Goal: Task Accomplishment & Management: Complete application form

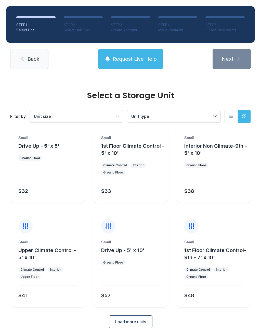
click at [142, 323] on span "Load more units" at bounding box center [130, 321] width 31 height 6
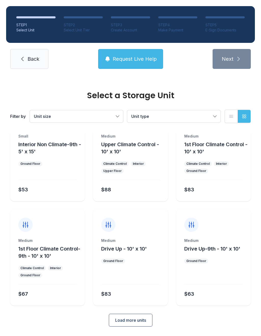
scroll to position [236, 0]
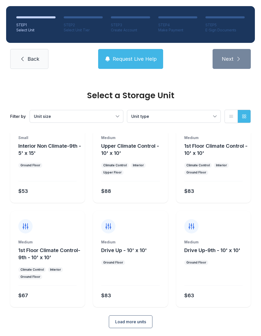
click at [146, 322] on span "Load more units" at bounding box center [130, 321] width 31 height 6
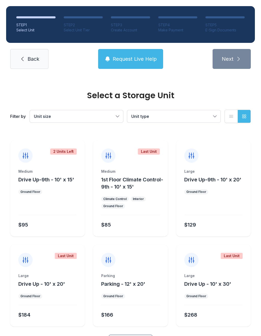
scroll to position [410, 0]
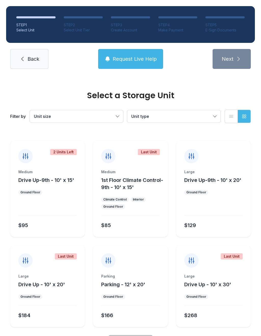
click at [62, 200] on div "Medium Drive Up-9th - 10' x 15' Ground Floor $95" at bounding box center [47, 203] width 75 height 68
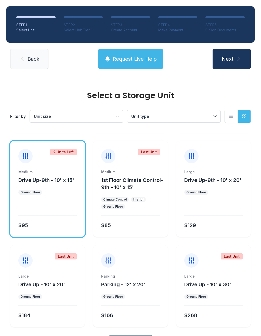
click at [229, 58] on span "Next" at bounding box center [228, 58] width 12 height 7
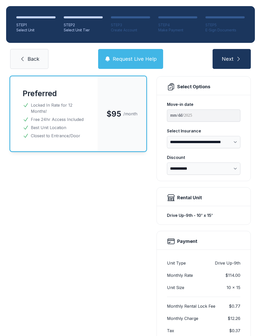
scroll to position [33, 0]
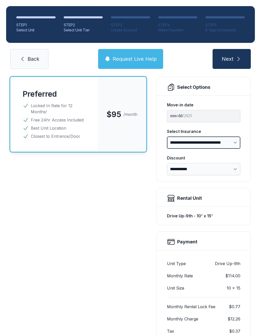
click at [232, 139] on select "**********" at bounding box center [203, 142] width 73 height 12
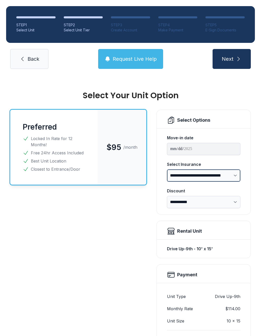
scroll to position [0, 0]
click at [44, 64] on link "Back" at bounding box center [29, 59] width 38 height 20
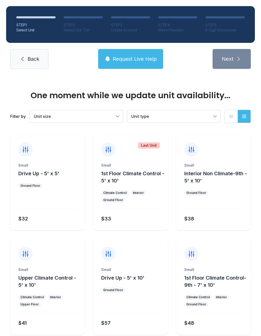
click at [36, 66] on link "Back" at bounding box center [29, 59] width 38 height 20
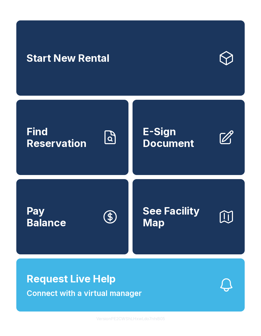
click at [191, 145] on span "E-Sign Document" at bounding box center [178, 137] width 71 height 23
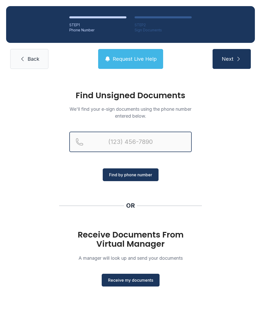
click at [157, 146] on input "Reservation phone number" at bounding box center [130, 141] width 122 height 20
type input "[PHONE_NUMBER]"
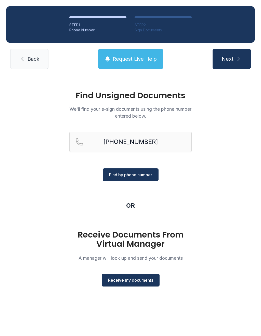
click at [145, 172] on span "Find by phone number" at bounding box center [130, 174] width 43 height 6
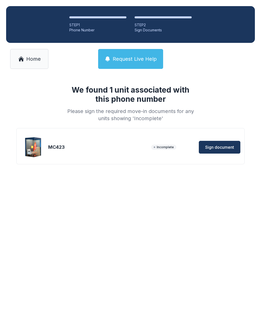
click at [217, 142] on button "Sign document" at bounding box center [220, 147] width 42 height 13
click at [26, 64] on link "Home" at bounding box center [29, 59] width 38 height 20
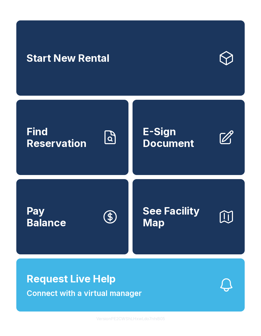
click at [205, 146] on span "E-Sign Document" at bounding box center [178, 137] width 71 height 23
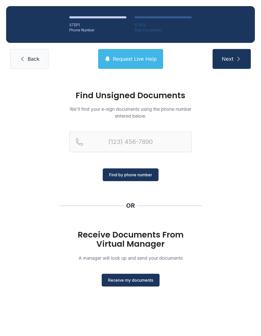
click at [30, 60] on span "Back" at bounding box center [34, 58] width 12 height 7
